Goal: Information Seeking & Learning: Find specific fact

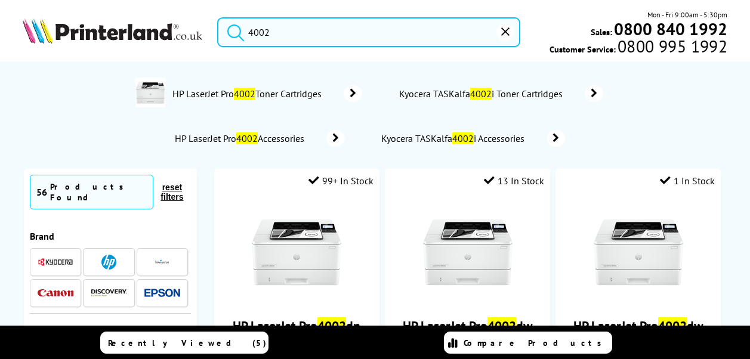
drag, startPoint x: 294, startPoint y: 28, endPoint x: 217, endPoint y: 26, distance: 77.0
click at [218, 26] on form "4002" at bounding box center [368, 32] width 303 height 30
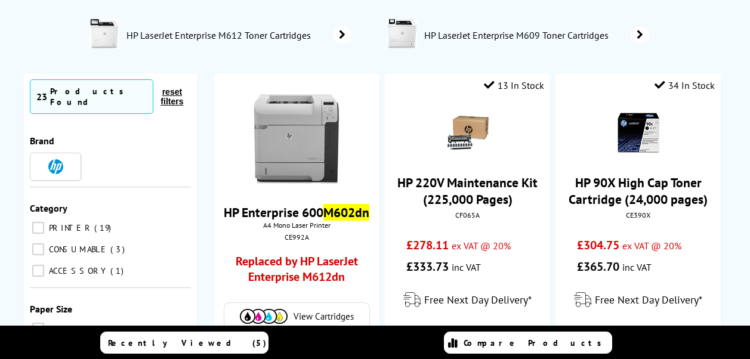
scroll to position [179, 0]
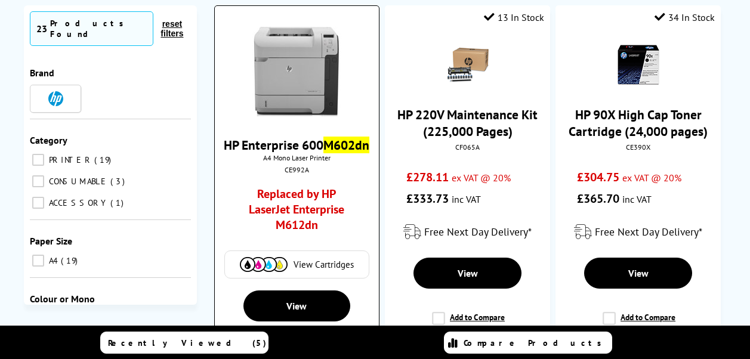
type input "m602dn"
click at [275, 272] on img at bounding box center [264, 264] width 48 height 15
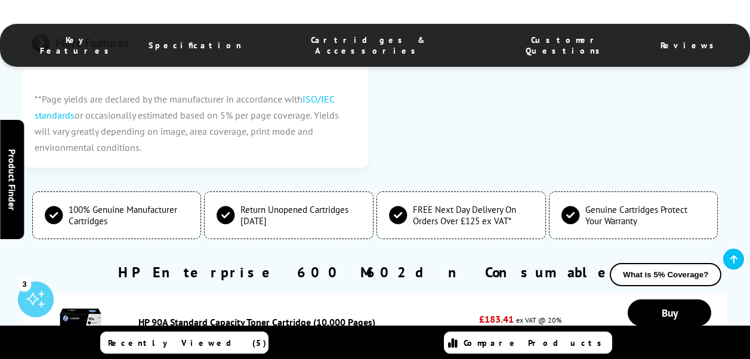
scroll to position [2040, 0]
